Goal: Information Seeking & Learning: Compare options

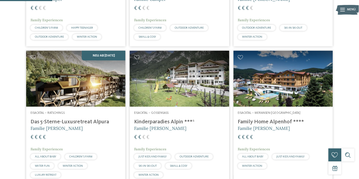
scroll to position [207, 0]
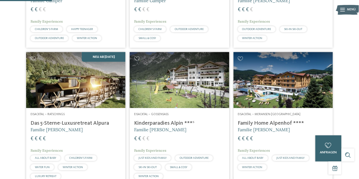
click at [186, 127] on h4 "Kinderparadies Alpin ***ˢ" at bounding box center [179, 123] width 91 height 7
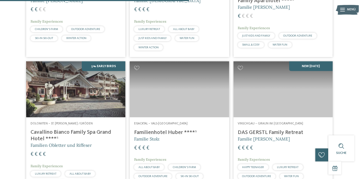
scroll to position [757, 0]
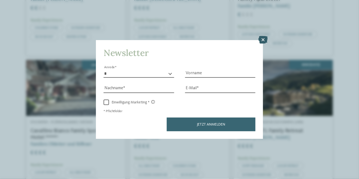
click at [265, 44] on icon at bounding box center [263, 40] width 9 height 8
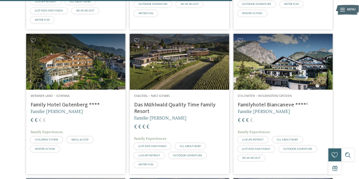
scroll to position [928, 0]
click at [86, 108] on h4 "Family Hotel Gutenberg ****" at bounding box center [76, 105] width 91 height 7
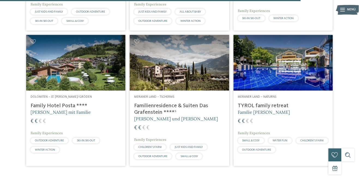
scroll to position [1221, 0]
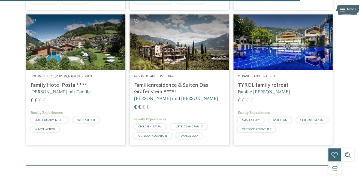
click at [195, 82] on div "Meraner Land – Tscherms Familienresidence & Suiten Das Grafenstein ****ˢ Alexan…" at bounding box center [179, 107] width 99 height 75
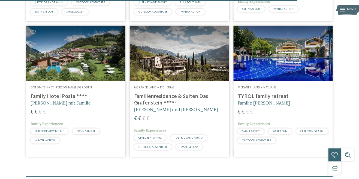
scroll to position [1202, 0]
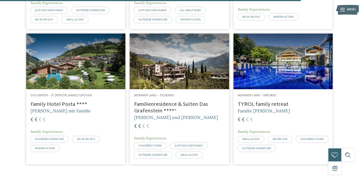
click at [196, 114] on h4 "Familienresidence & Suiten Das Grafenstein ****ˢ" at bounding box center [179, 107] width 91 height 13
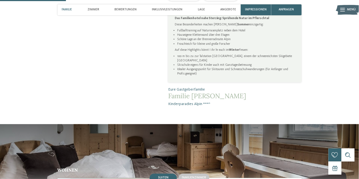
scroll to position [295, 0]
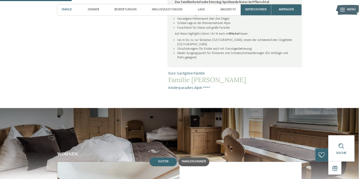
click at [193, 159] on div "Familienzimmer" at bounding box center [194, 161] width 31 height 9
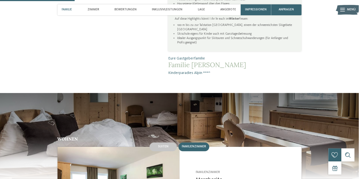
scroll to position [309, 0]
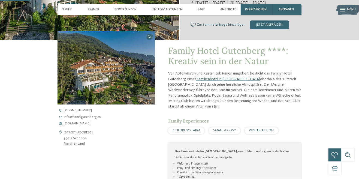
scroll to position [126, 0]
click at [194, 132] on div "CHILDREN’S FARM" at bounding box center [186, 130] width 36 height 7
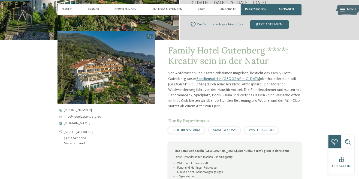
click at [190, 132] on div "CHILDREN’S FARM" at bounding box center [186, 130] width 36 height 7
click at [187, 129] on span "CHILDREN’S FARM" at bounding box center [187, 130] width 28 height 4
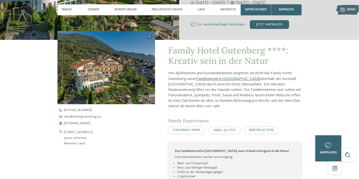
click at [188, 131] on span "CHILDREN’S FARM" at bounding box center [187, 130] width 28 height 4
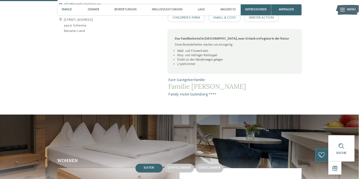
scroll to position [236, 0]
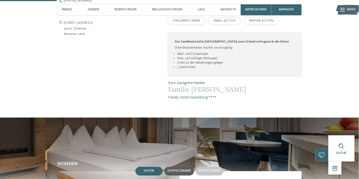
click at [180, 174] on div "Doppelzimmer" at bounding box center [179, 171] width 30 height 9
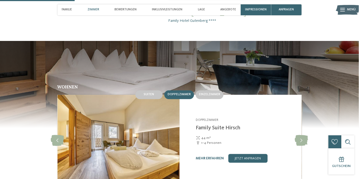
scroll to position [312, 0]
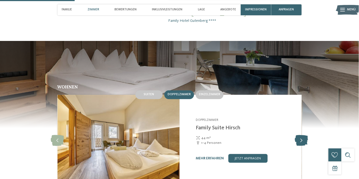
click at [306, 144] on icon at bounding box center [301, 140] width 13 height 11
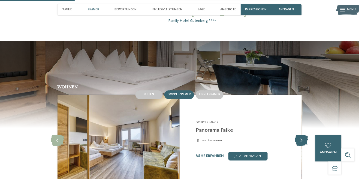
click at [298, 143] on icon at bounding box center [301, 140] width 13 height 11
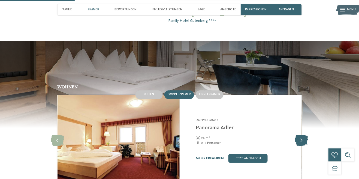
click at [303, 140] on icon at bounding box center [301, 140] width 13 height 11
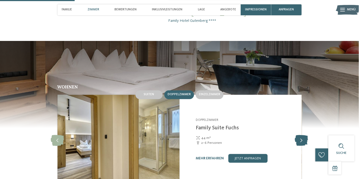
click at [303, 140] on icon at bounding box center [301, 140] width 13 height 11
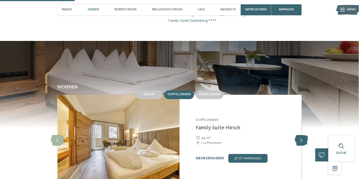
click at [303, 142] on icon at bounding box center [301, 140] width 13 height 11
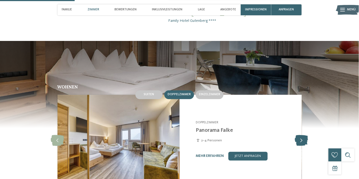
click at [303, 142] on icon at bounding box center [301, 140] width 13 height 11
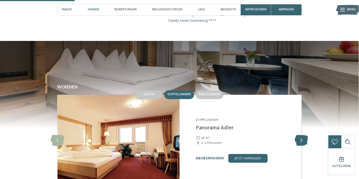
click at [304, 141] on icon at bounding box center [301, 140] width 13 height 11
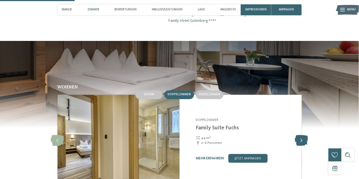
click at [307, 142] on icon at bounding box center [301, 140] width 13 height 11
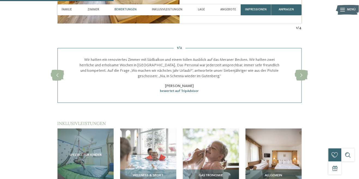
scroll to position [475, 0]
click at [151, 166] on img at bounding box center [148, 156] width 56 height 56
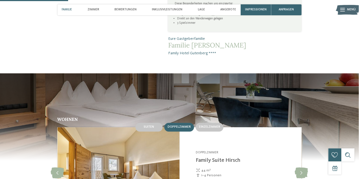
scroll to position [278, 0]
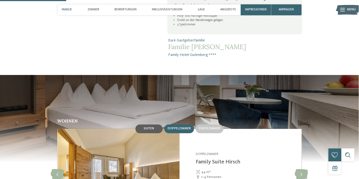
click at [155, 130] on div "Suiten" at bounding box center [149, 128] width 27 height 9
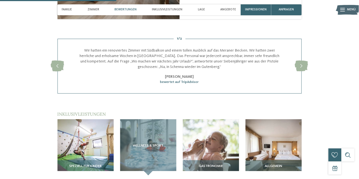
scroll to position [479, 0]
click at [290, 157] on img at bounding box center [274, 147] width 56 height 56
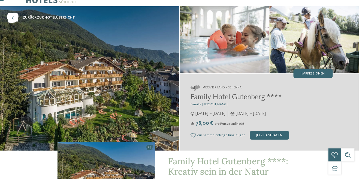
scroll to position [11, 0]
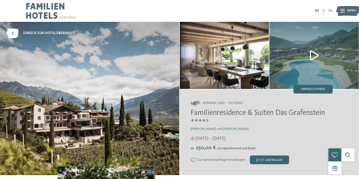
click at [316, 53] on img at bounding box center [314, 55] width 89 height 67
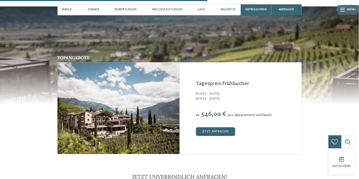
scroll to position [854, 0]
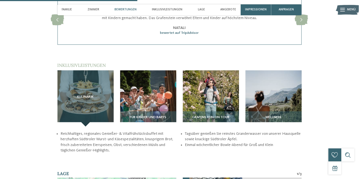
click at [327, 135] on section "Inklusivleistungen / Kulinarik Grafenstein on tour" at bounding box center [179, 107] width 297 height 91
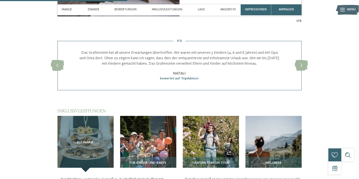
scroll to position [525, 0]
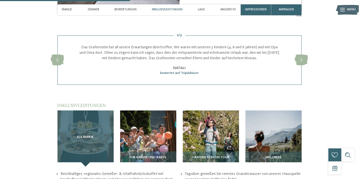
click at [92, 137] on div "Kulinarik" at bounding box center [86, 138] width 56 height 56
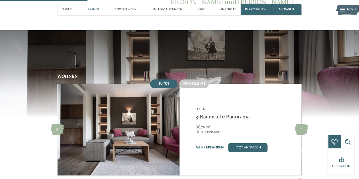
scroll to position [362, 0]
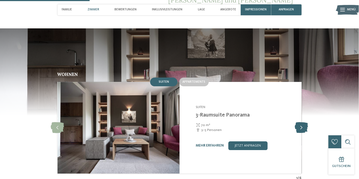
click at [303, 122] on icon at bounding box center [301, 127] width 13 height 11
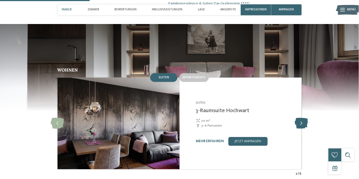
scroll to position [372, 0]
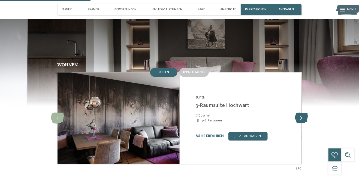
click at [303, 116] on icon at bounding box center [301, 118] width 13 height 11
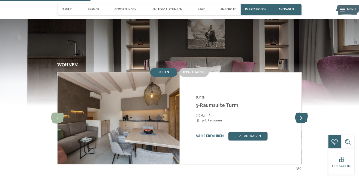
click at [308, 115] on icon at bounding box center [301, 118] width 13 height 11
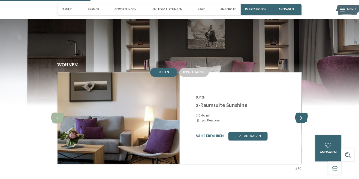
click at [299, 116] on icon at bounding box center [301, 118] width 13 height 11
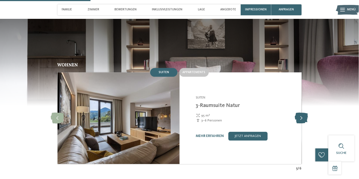
click at [301, 113] on icon at bounding box center [301, 118] width 13 height 11
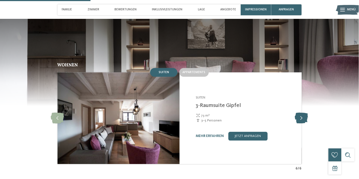
click at [302, 114] on icon at bounding box center [301, 118] width 13 height 11
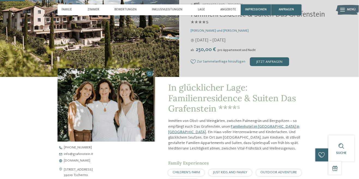
scroll to position [98, 0]
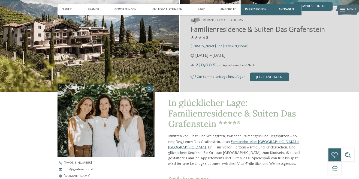
click at [262, 142] on link "Familienhotel im Meraner Land in Tscherms" at bounding box center [233, 144] width 131 height 9
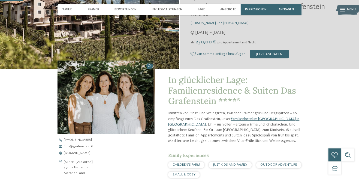
scroll to position [109, 0]
